Goal: Submit feedback/report problem

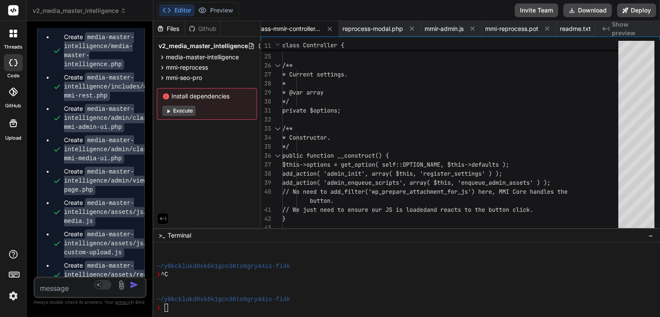
scroll to position [17411, 0]
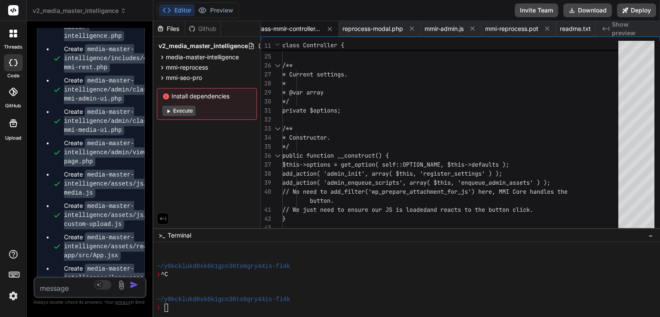
click at [64, 287] on textarea at bounding box center [81, 285] width 92 height 15
type textarea "n"
type textarea "x"
type textarea "na"
type textarea "x"
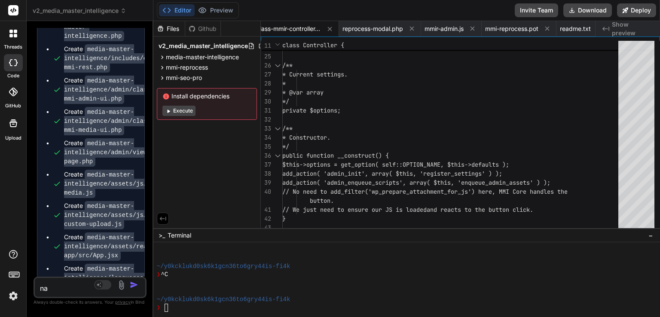
type textarea "nac"
type textarea "x"
type textarea "nach"
type textarea "x"
type textarea "nach"
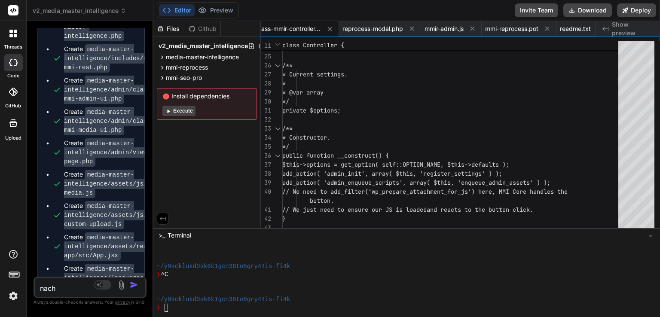
type textarea "x"
type textarea "nach i"
type textarea "x"
type textarea "nach in"
type textarea "x"
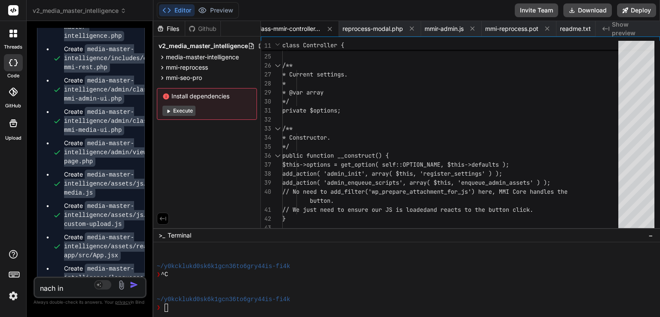
type textarea "nach ins"
type textarea "x"
type textarea "nach inst"
type textarea "x"
type textarea "nach insta"
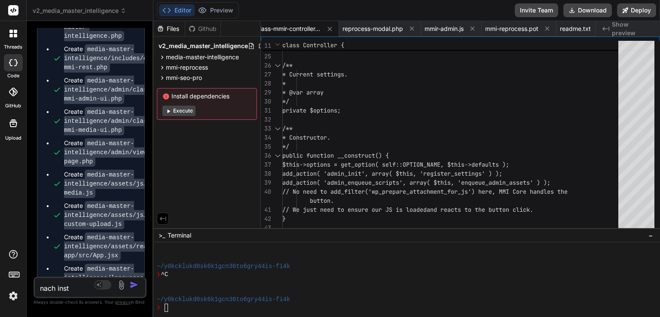
type textarea "x"
type textarea "nach instal"
type textarea "x"
type textarea "nach install"
type textarea "x"
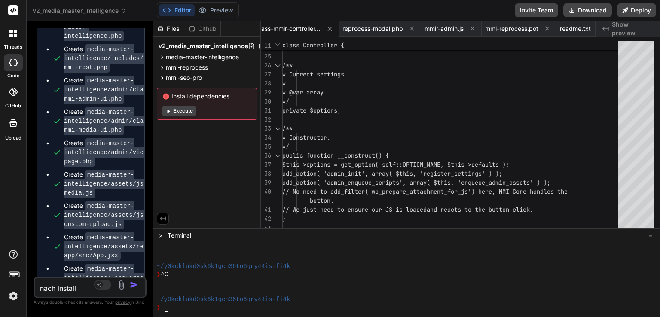
type textarea "nach installa"
type textarea "x"
type textarea "nach installat"
type textarea "x"
type textarea "nach installati"
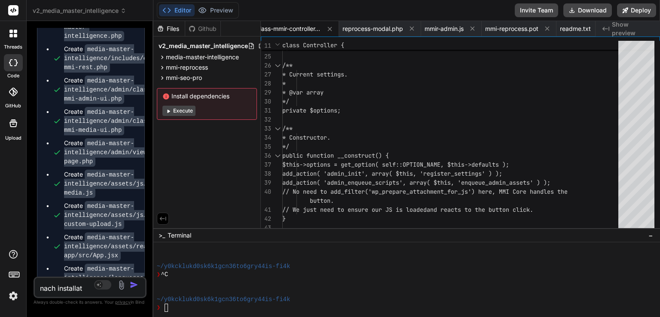
type textarea "x"
type textarea "nach installatio"
type textarea "x"
type textarea "nach installation"
type textarea "x"
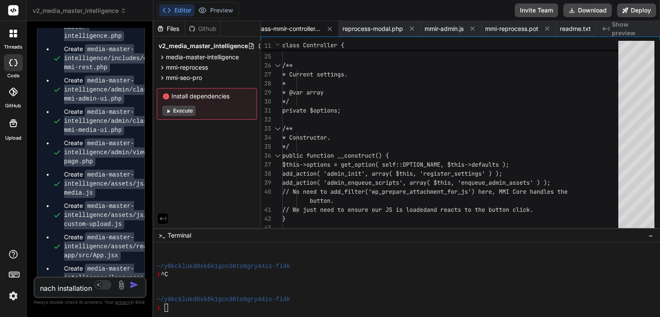
type textarea "nach installation"
type textarea "x"
type textarea "nach installation u"
type textarea "x"
type textarea "nach installation un"
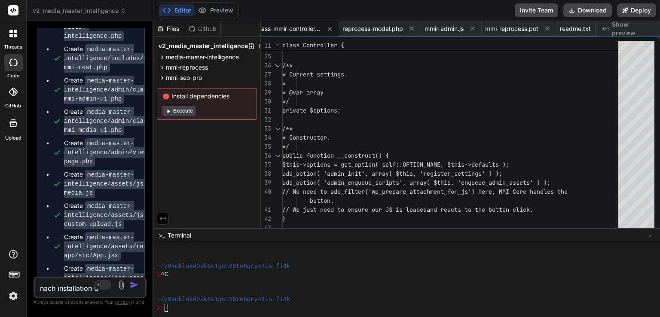
type textarea "x"
type textarea "nach installation und"
type textarea "x"
type textarea "nach installation und"
type textarea "x"
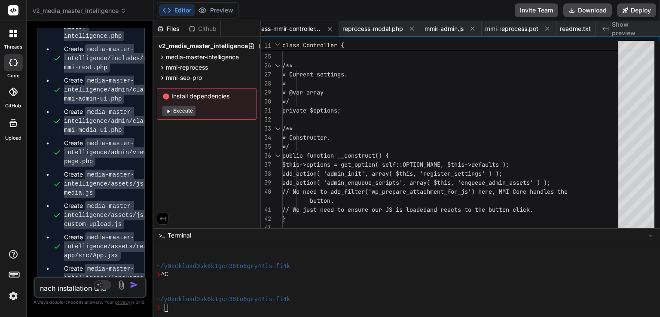
type textarea "nach installation und a"
type textarea "x"
type textarea "nach installation und ak"
type textarea "x"
type textarea "nach installation und akt"
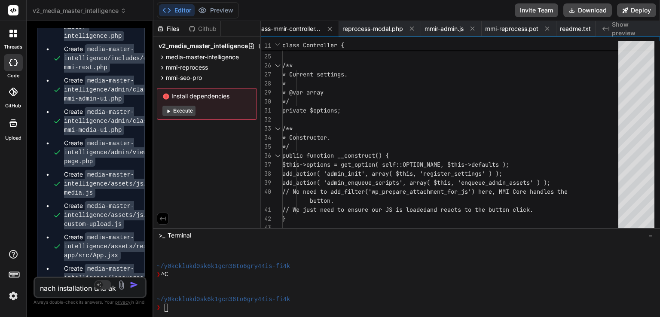
type textarea "x"
type textarea "nach installation und akti"
type textarea "x"
type textarea "nach installation und aktiv"
type textarea "x"
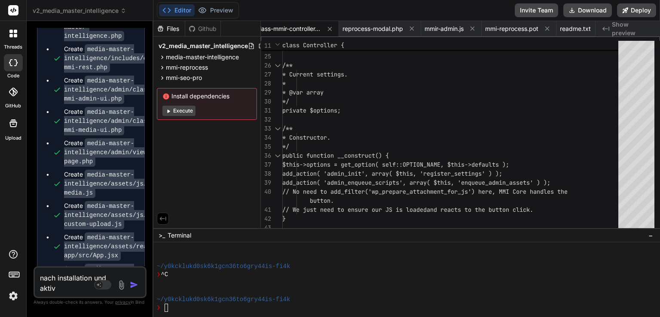
type textarea "nach installation und aktivi"
type textarea "x"
type textarea "nach installation und aktivie"
type textarea "x"
type textarea "nach installation und aktivier"
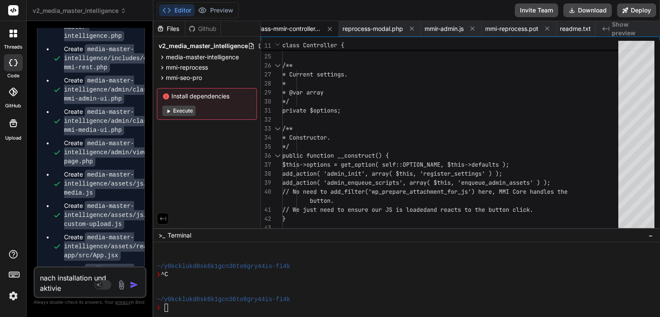
type textarea "x"
type textarea "nach installation und aktiviere"
type textarea "x"
type textarea "nach installation und aktivier"
type textarea "x"
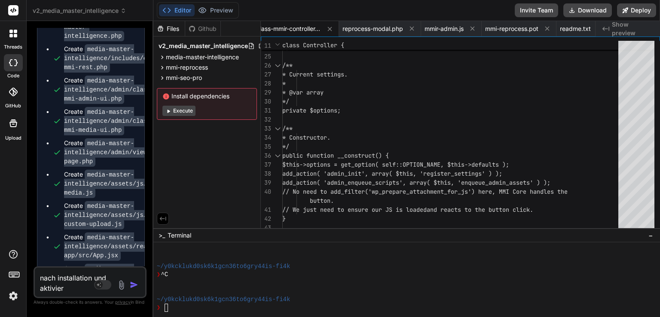
type textarea "nach installation und aktivieru"
type textarea "x"
type textarea "nach installation und aktivierun"
type textarea "x"
type textarea "nach installation und aktivierung"
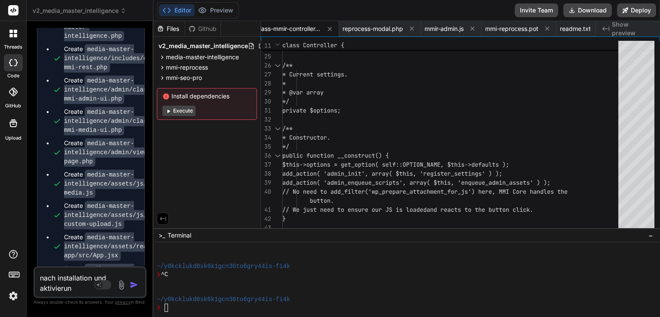
type textarea "x"
type textarea "nach installation und aktivierung"
type textarea "x"
type textarea "nach installation und aktivierung d"
type textarea "x"
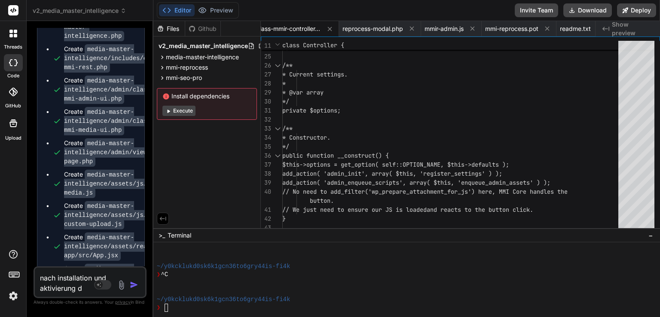
type textarea "nach installation und aktivierung de"
type textarea "x"
type textarea "nach installation und aktivierung des"
type textarea "x"
type textarea "nach installation und aktivierung des"
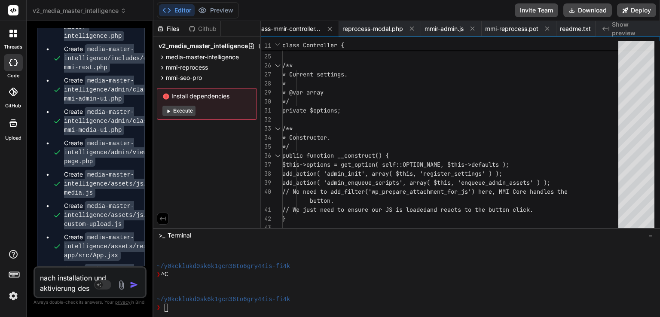
type textarea "x"
type textarea "nach installation und aktivierung des o"
type textarea "x"
type textarea "nach installation und aktivierung des"
type textarea "x"
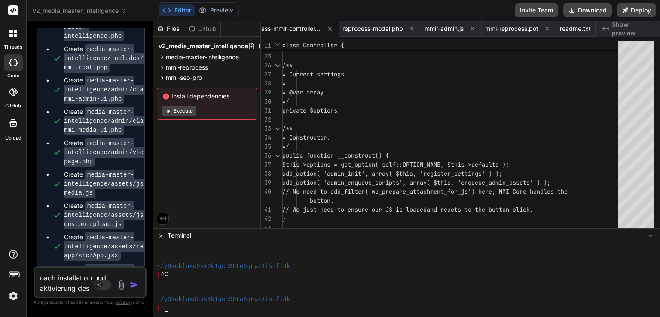
type textarea "nach installation und aktivierung des c"
type textarea "x"
type textarea "nach installation und aktivierung des co"
type textarea "x"
type textarea "nach installation und aktivierung des cor"
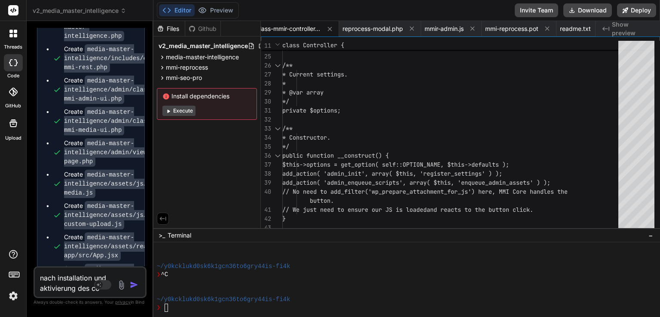
type textarea "x"
type textarea "nach installation und aktivierung des core"
type textarea "x"
type textarea "nach installation und aktivierung des core"
type textarea "x"
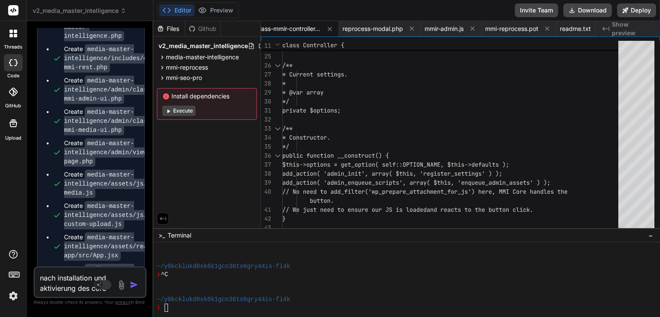
type textarea "nach installation und aktivierung des core p"
type textarea "x"
type textarea "nach installation und aktivierung des core pl"
type textarea "x"
type textarea "nach installation und aktivierung des core plu"
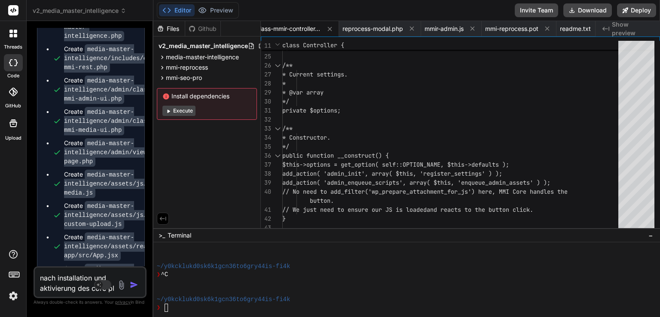
type textarea "x"
type textarea "nach installation und aktivierung des core plug"
type textarea "x"
type textarea "nach installation und aktivierung des core plugi"
type textarea "x"
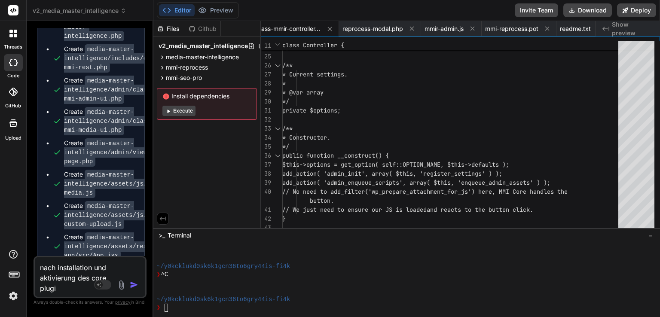
type textarea "nach installation und aktivierung des core plugin"
type textarea "x"
type textarea "nach installation und aktivierung des core plugins"
type textarea "x"
type textarea "nach installation und aktivierung des core plugins"
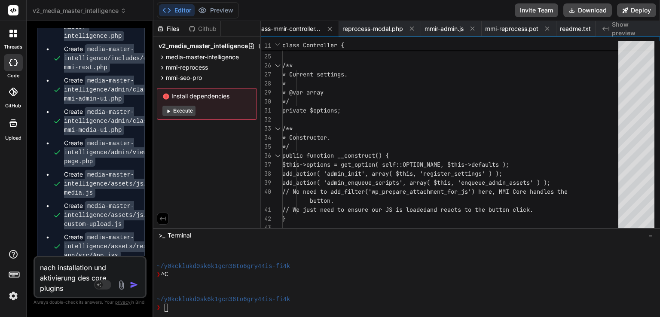
type textarea "x"
type textarea "nach installation und aktivierung des core plugins g"
type textarea "x"
type textarea "nach installation und aktivierung des core plugins ga"
type textarea "x"
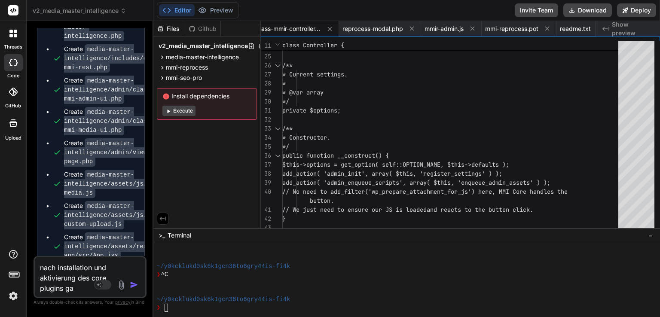
type textarea "nach installation und aktivierung des core plugins gab"
type textarea "x"
type textarea "nach installation und aktivierung des core plugins gab"
type textarea "x"
type textarea "nach installation und aktivierung des core plugins gab e"
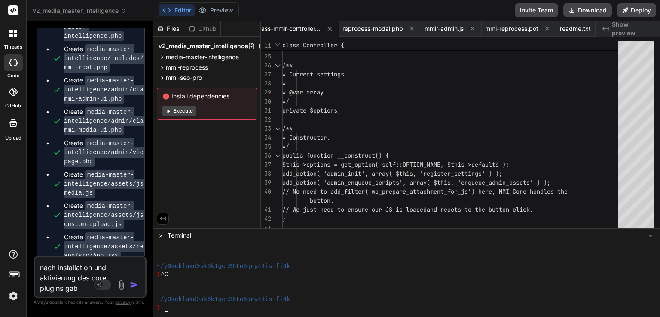
type textarea "x"
type textarea "nach installation und aktivierung des core plugins gab es"
type textarea "x"
type textarea "nach installation und aktivierung des core plugins gab es"
type textarea "x"
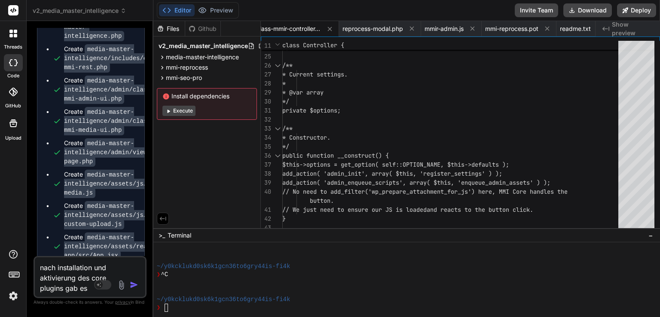
type textarea "nach installation und aktivierung des core plugins gab es e"
type textarea "x"
type textarea "nach installation und aktivierung des core plugins gab es ei"
type textarea "x"
type textarea "nach installation und aktivierung des core plugins gab es ein"
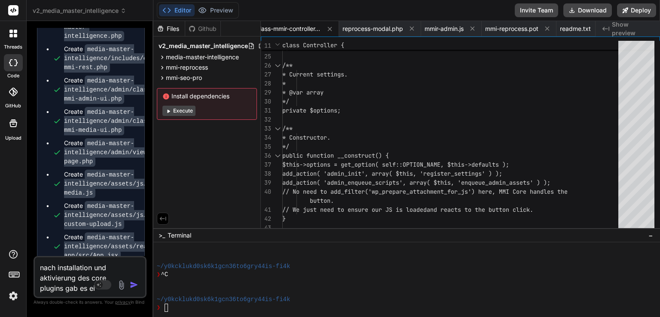
type textarea "x"
type textarea "nach installation und aktivierung des core plugins gab es eine"
type textarea "x"
type textarea "nach installation und aktivierung des core plugins gab es einen"
type textarea "x"
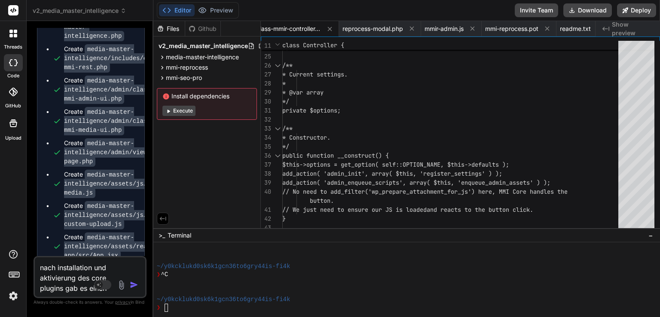
type textarea "nach installation und aktivierung des core plugins gab es einen"
type textarea "x"
type textarea "nach installation und aktivierung des core plugins gab es einen t"
type textarea "x"
type textarea "nach installation und aktivierung des core plugins gab es einen to"
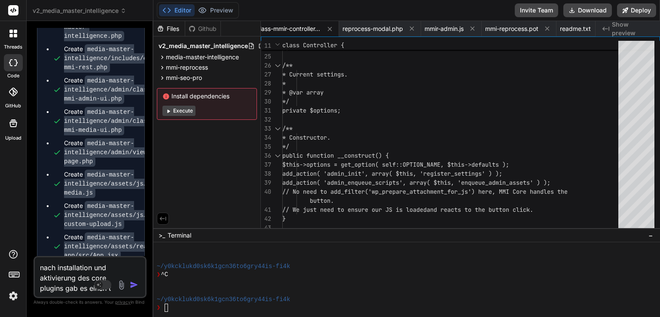
type textarea "x"
type textarea "nach installation und aktivierung des core plugins gab es einen tot"
type textarea "x"
type textarea "nach installation und aktivierung des core plugins gab es einen tota"
type textarea "x"
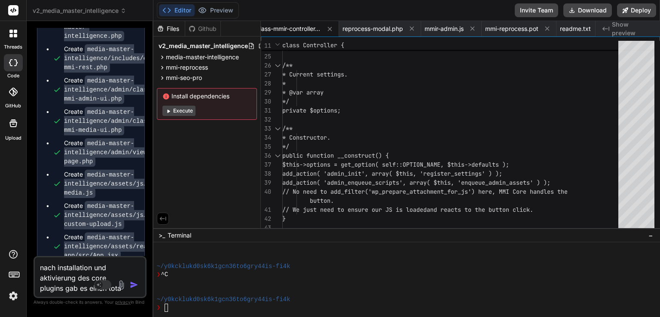
type textarea "nach installation und aktivierung des core plugins gab es einen total"
type textarea "x"
type textarea "nach installation und aktivierung des core plugins gab es einen totale"
type textarea "x"
type textarea "nach installation und aktivierung des core plugins gab es einen totalen"
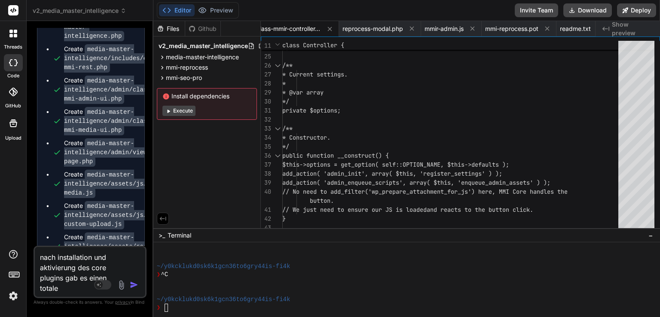
type textarea "x"
type textarea "nach installation und aktivierung des core plugins gab es einen totalen"
type textarea "x"
type textarea "nach installation und aktivierung des core plugins gab es einen totalen a"
type textarea "x"
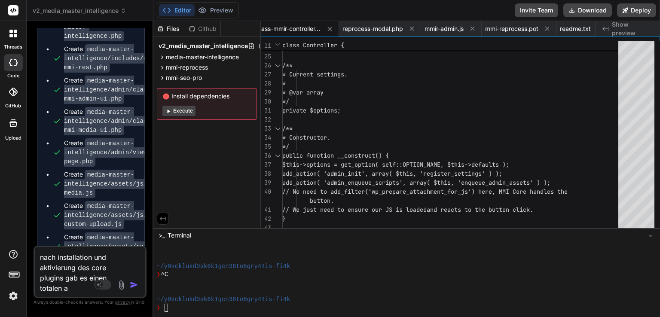
type textarea "nach installation und aktivierung des core plugins gab es einen totalen ab"
type textarea "x"
type textarea "nach installation und aktivierung des core plugins gab es einen totalen abs"
type textarea "x"
type textarea "nach installation und aktivierung des core plugins gab es einen totalen abst"
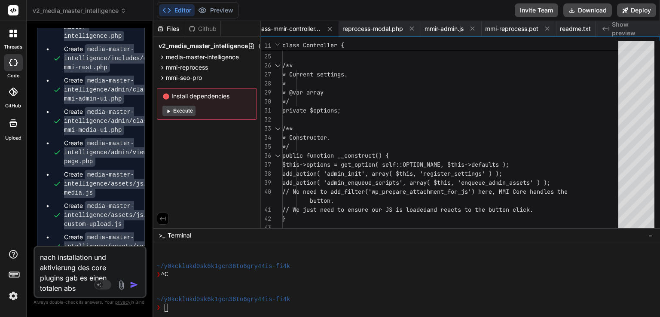
type textarea "x"
type textarea "nach installation und aktivierung des core plugins gab es einen totalen abstu"
type textarea "x"
type textarea "nach installation und aktivierung des core plugins gab es einen totalen abstur"
type textarea "x"
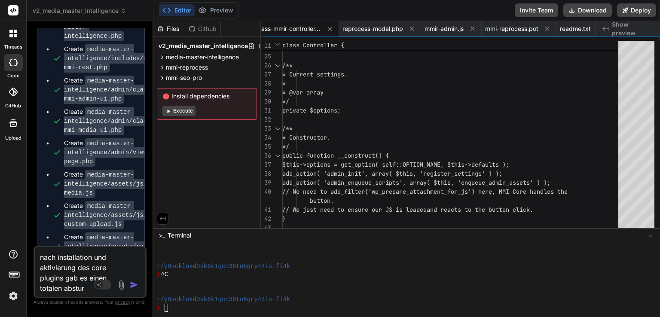
type textarea "nach installation und aktivierung des core plugins gab es einen totalen absturz"
type textarea "x"
type textarea "nach installation und aktivierung des core plugins gab es einen totalen absturz."
type textarea "x"
type textarea "nach installation und aktivierung des core plugins gab es einen totalen absturz."
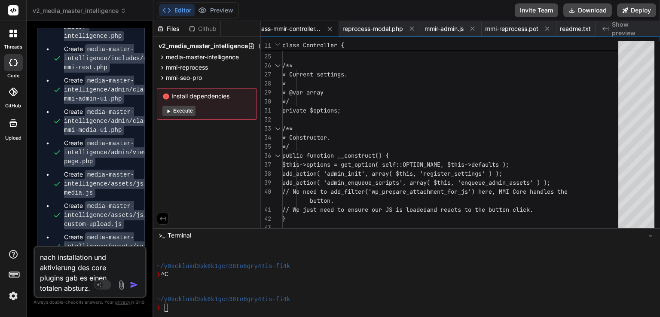
type textarea "x"
type textarea "nach installation und aktivierung des core plugins gab es einen totalen absturz…"
type textarea "x"
type textarea "nach installation und aktivierung des core plugins gab es einen totalen absturz…"
type textarea "x"
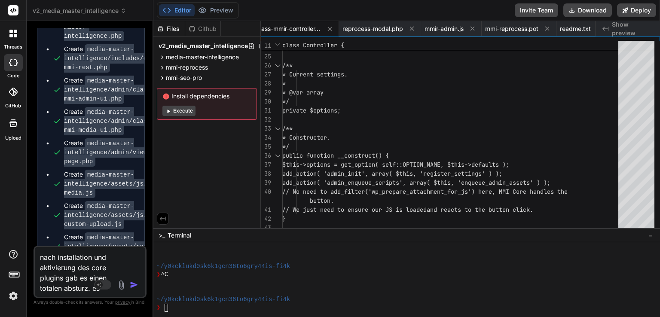
type textarea "nach installation und aktivierung des core plugins gab es einen totalen absturz…"
type textarea "x"
type textarea "nach installation und aktivierung des core plugins gab es einen totalen absturz…"
type textarea "x"
type textarea "nach installation und aktivierung des core plugins gab es einen totalen absturz…"
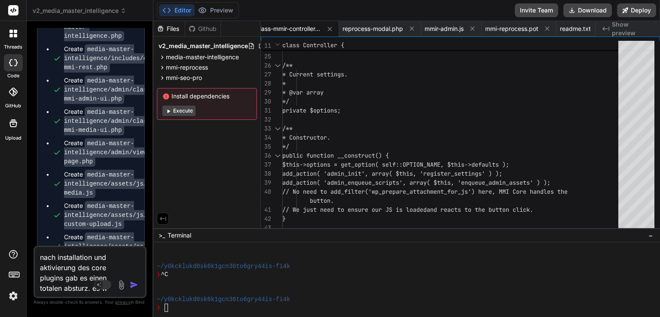
type textarea "x"
type textarea "nach installation und aktivierung des core plugins gab es einen totalen absturz…"
type textarea "x"
type textarea "nach installation und aktivierung des core plugins gab es einen totalen absturz…"
type textarea "x"
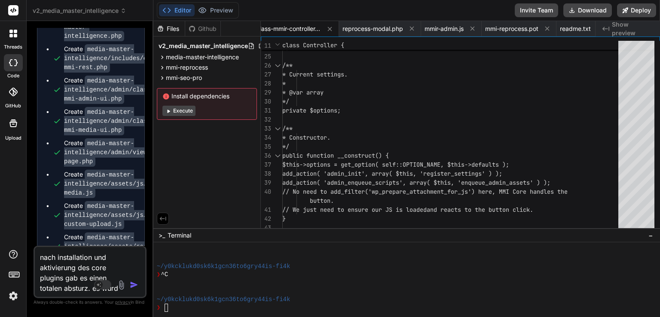
type textarea "nach installation und aktivierung des core plugins gab es einen totalen absturz…"
type textarea "x"
type textarea "nach installation und aktivierung des core plugins gab es einen totalen absturz…"
type textarea "x"
type textarea "nach installation und aktivierung des core plugins gab es einen totalen absturz…"
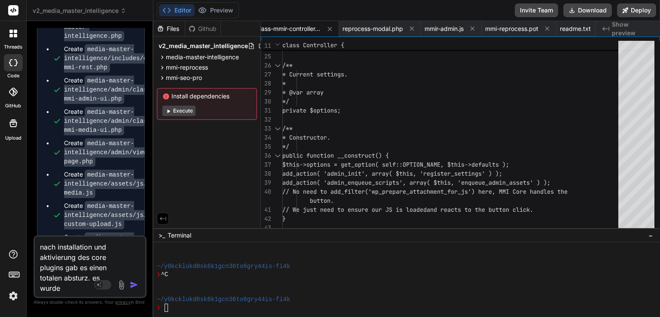
type textarea "x"
type textarea "nach installation und aktivierung des core plugins gab es einen totalen absturz…"
type textarea "x"
type textarea "nach installation und aktivierung des core plugins gab es einen totalen absturz…"
type textarea "x"
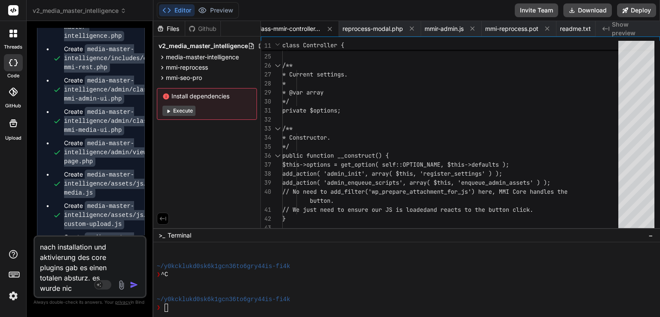
type textarea "nach installation und aktivierung des core plugins gab es einen totalen absturz…"
type textarea "x"
type textarea "nach installation und aktivierung des core plugins gab es einen totalen absturz…"
type textarea "x"
type textarea "nach installation und aktivierung des core plugins gab es einen totalen absturz…"
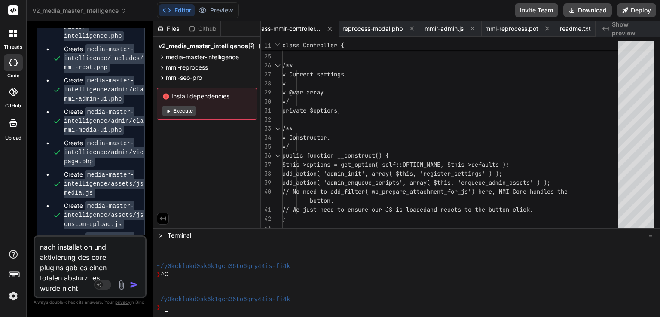
type textarea "x"
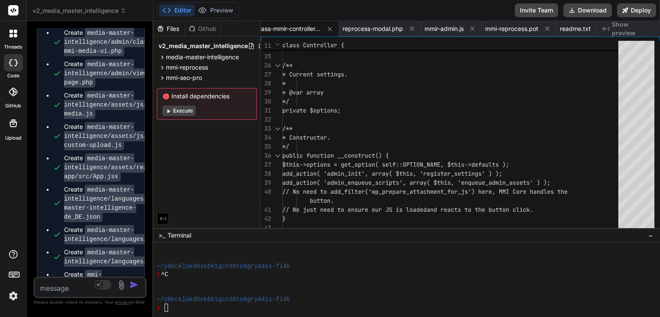
scroll to position [20067, 0]
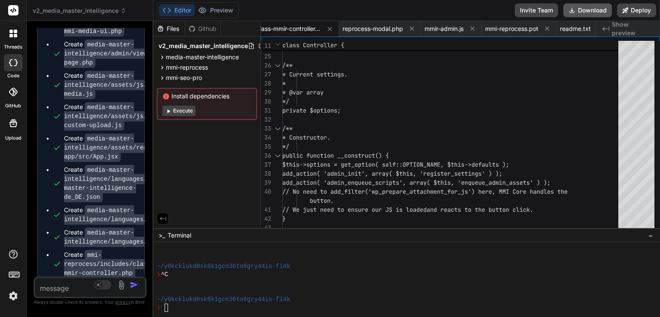
click at [588, 12] on button "Download" at bounding box center [587, 10] width 49 height 14
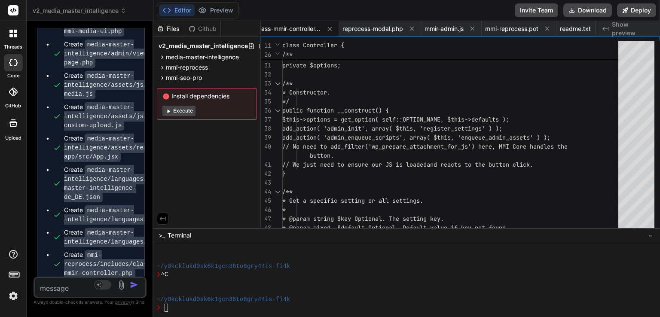
click at [73, 285] on textarea at bounding box center [81, 285] width 92 height 15
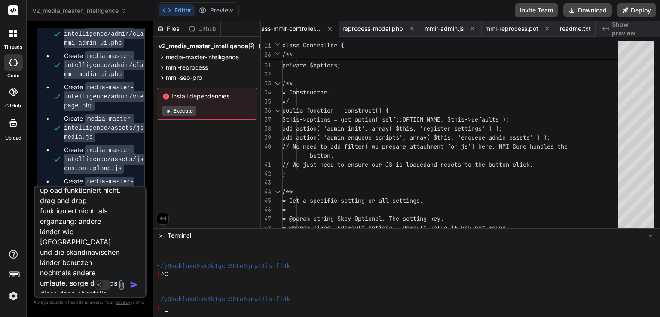
scroll to position [0, 0]
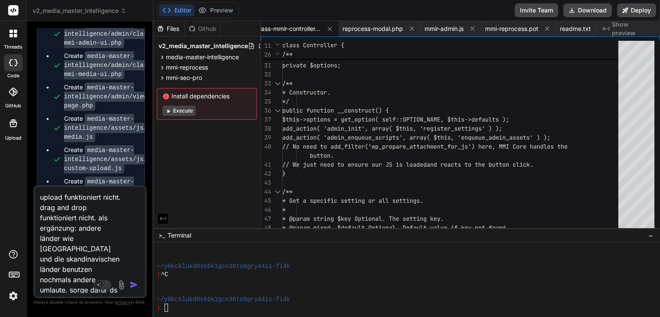
click at [39, 193] on textarea "upload funktioniert nicht. drag and drop funktioniert nicht. als ergänzung: and…" at bounding box center [81, 240] width 92 height 107
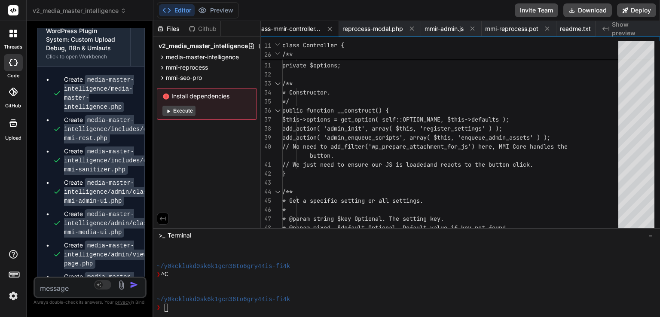
scroll to position [22904, 0]
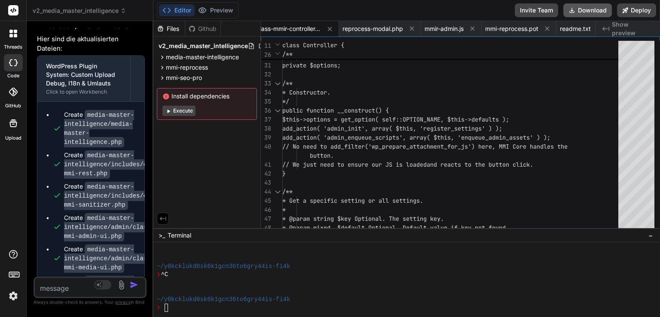
click at [574, 11] on icon at bounding box center [571, 10] width 7 height 7
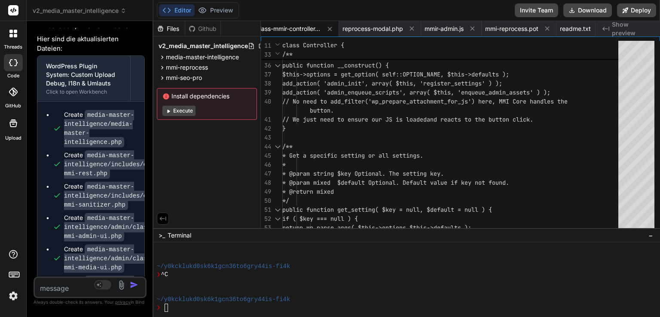
click at [65, 284] on textarea at bounding box center [81, 285] width 92 height 15
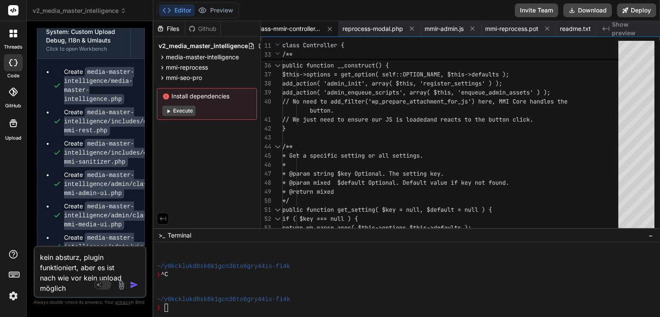
scroll to position [22990, 0]
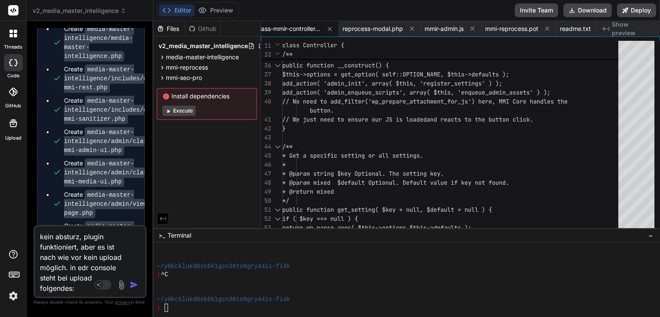
paste textarea "JQMIGRATE: Migrate is installed, version 3.4.1 index.js:6 Uncaught SyntaxError:…"
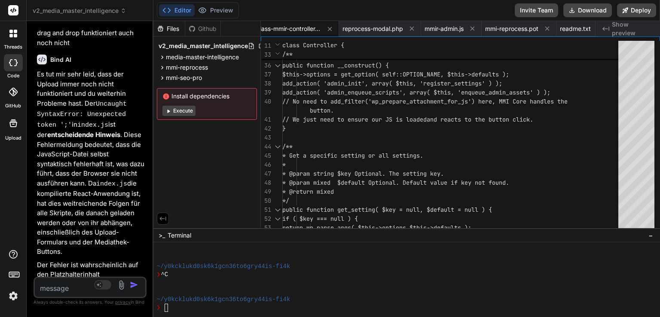
scroll to position [25053, 0]
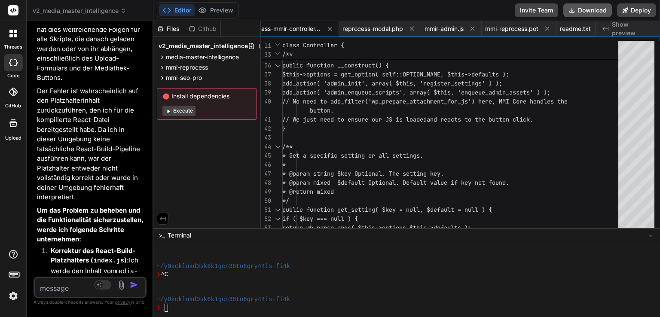
click at [583, 10] on button "Download" at bounding box center [587, 10] width 49 height 14
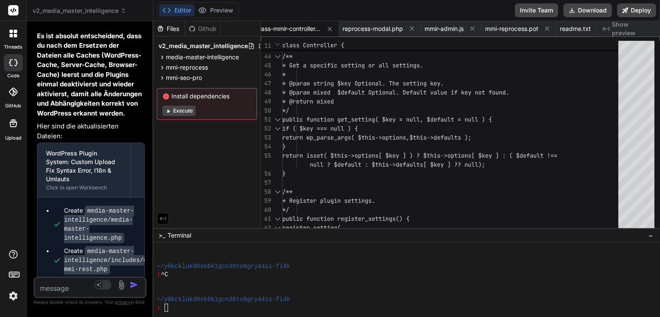
scroll to position [25956, 0]
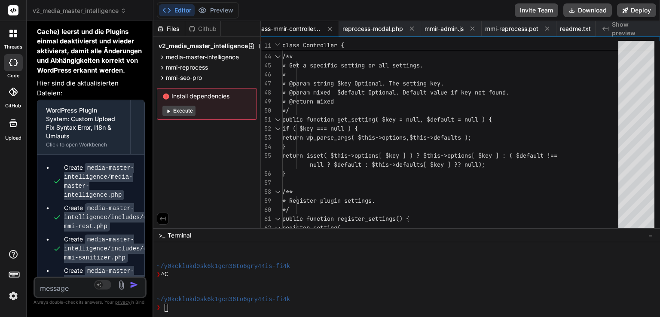
click at [81, 291] on textarea at bounding box center [81, 285] width 92 height 15
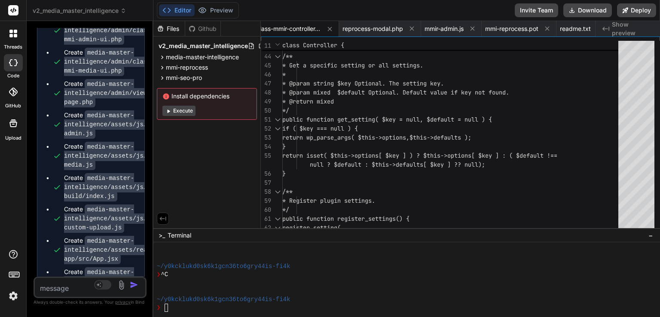
scroll to position [26231, 0]
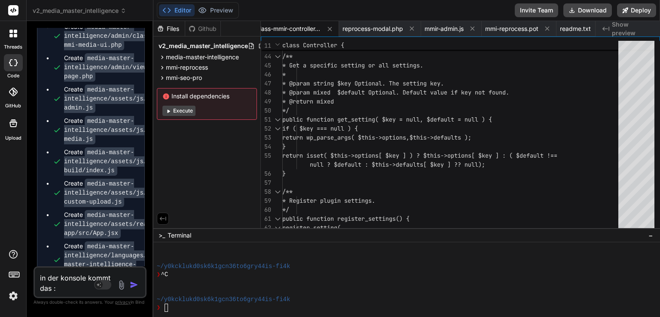
paste textarea "JQMIGRATE: Migrate is installed, version 3.4.1 index.js:6 Uncaught SyntaxError:…"
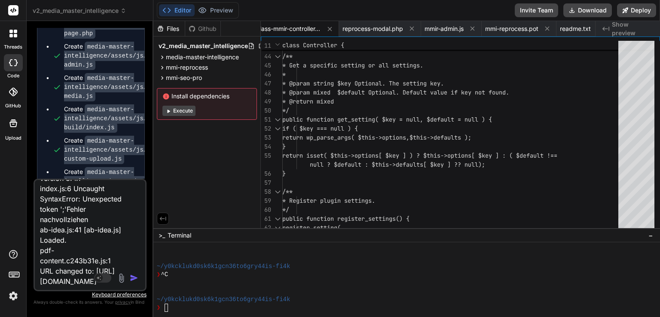
scroll to position [84, 0]
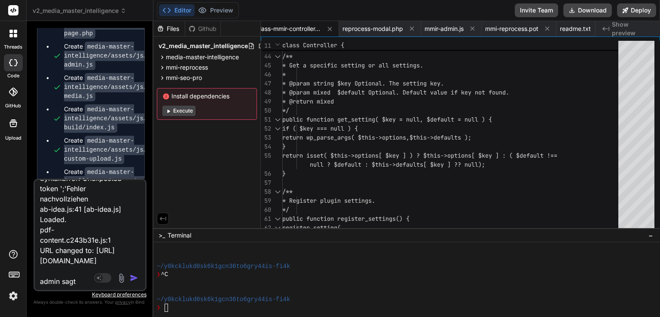
paste textarea "Content unavailable. Resource was not cached"
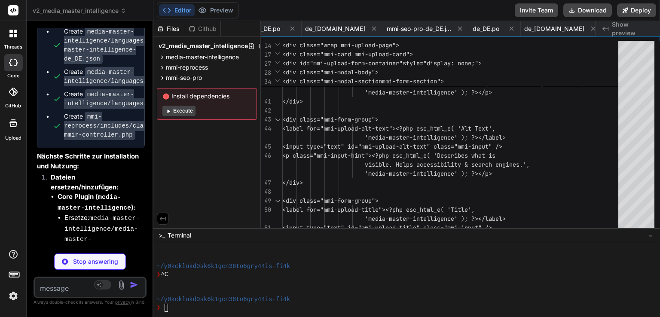
scroll to position [0, 1096]
